Goal: Transaction & Acquisition: Purchase product/service

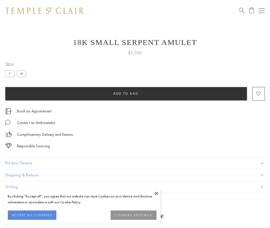
scroll to position [5, 0]
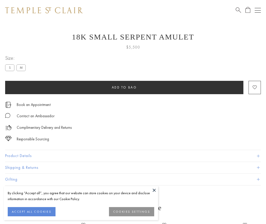
click at [124, 87] on span "Add to bag" at bounding box center [124, 87] width 25 height 4
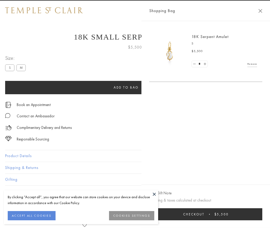
click at [204, 214] on span "Checkout" at bounding box center [193, 214] width 21 height 4
